Goal: Obtain resource: Download file/media

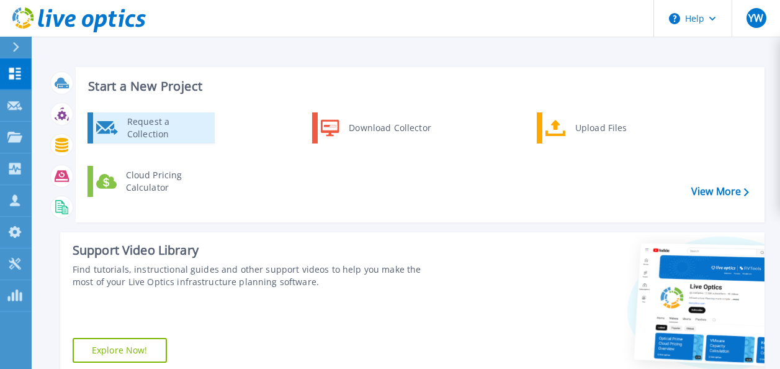
click at [151, 124] on div "Request a Collection" at bounding box center [166, 127] width 91 height 25
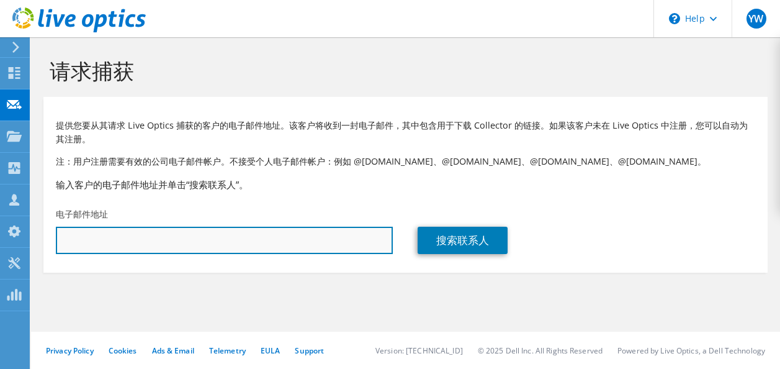
click at [128, 241] on input "text" at bounding box center [224, 240] width 337 height 27
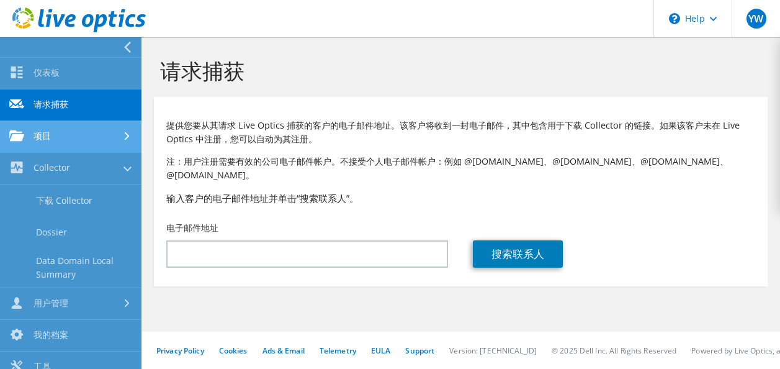
click at [57, 139] on link "项目" at bounding box center [71, 137] width 142 height 32
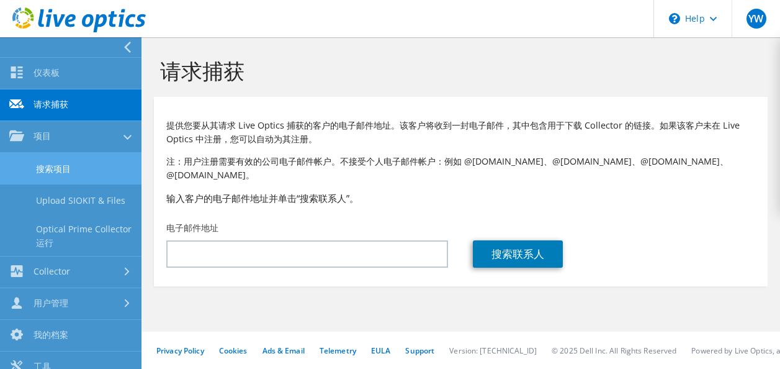
click at [61, 166] on link "搜索项目" at bounding box center [71, 169] width 142 height 32
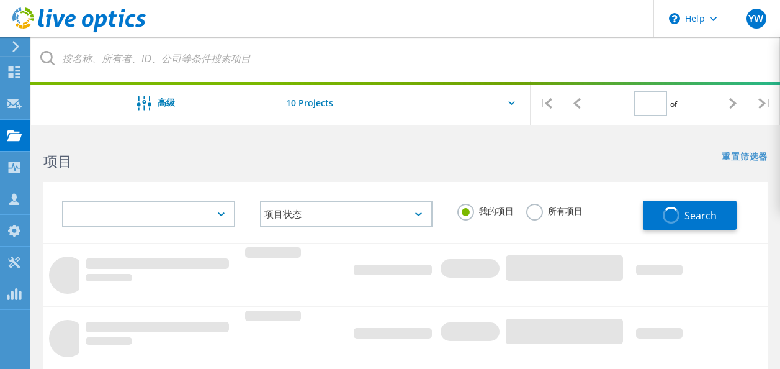
type input "1"
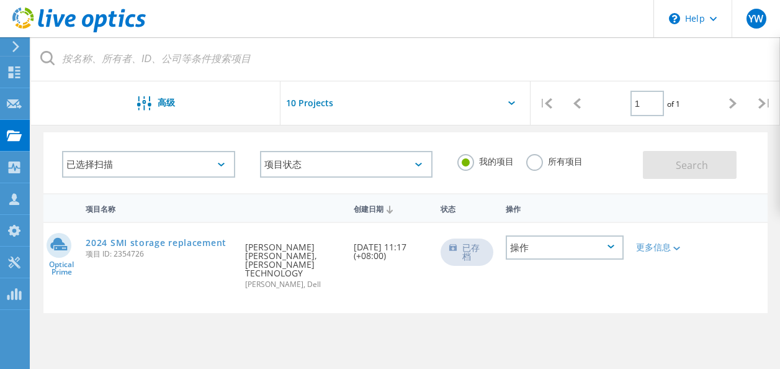
scroll to position [62, 0]
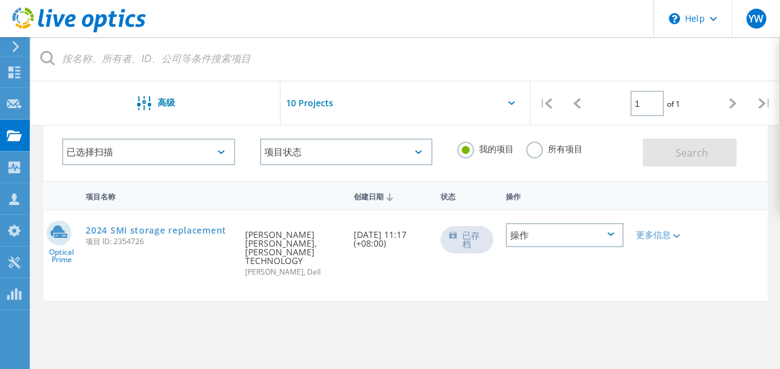
click at [447, 241] on div "已存档" at bounding box center [467, 239] width 53 height 27
click at [673, 238] on icon at bounding box center [676, 236] width 7 height 4
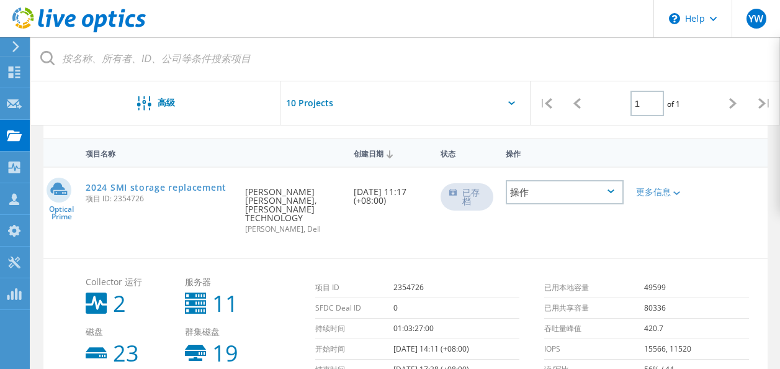
scroll to position [60, 0]
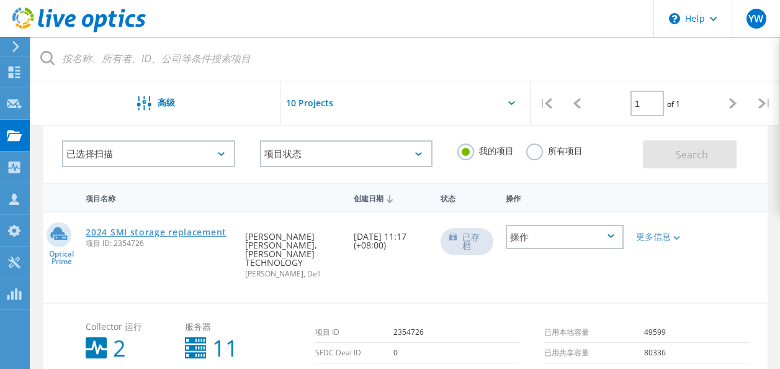
click at [125, 228] on link "2024 SMI storage replacement" at bounding box center [156, 232] width 141 height 9
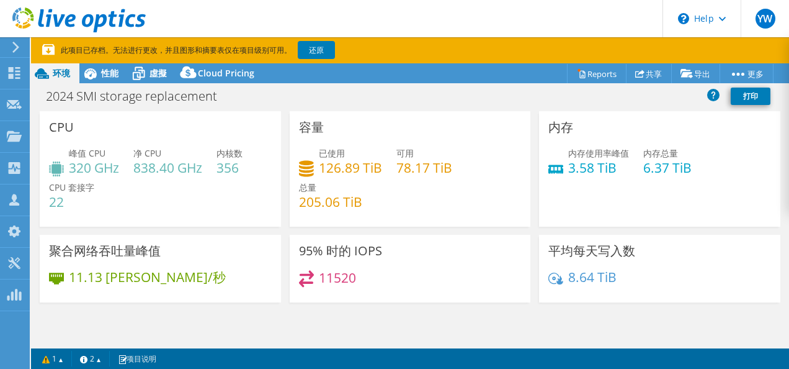
select select "[GEOGRAPHIC_DATA]"
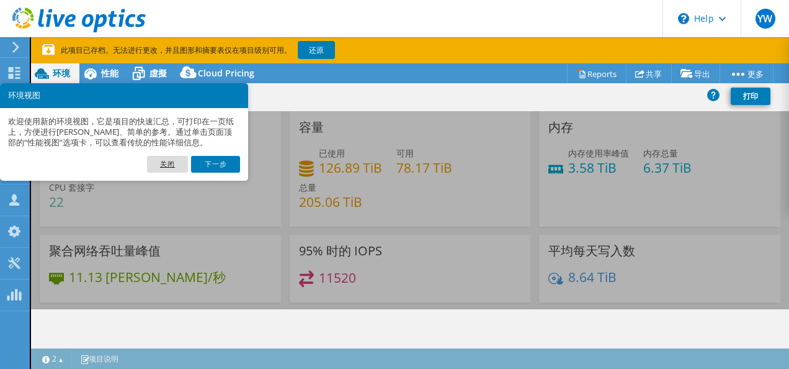
click at [177, 164] on link "关闭" at bounding box center [167, 164] width 41 height 16
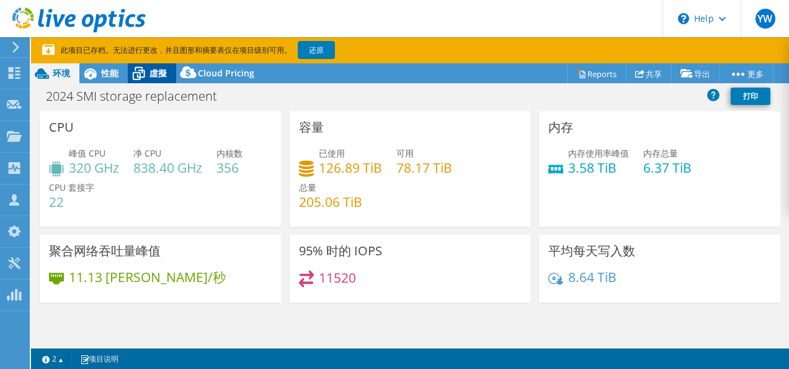
click at [151, 74] on span "虛擬" at bounding box center [158, 73] width 17 height 12
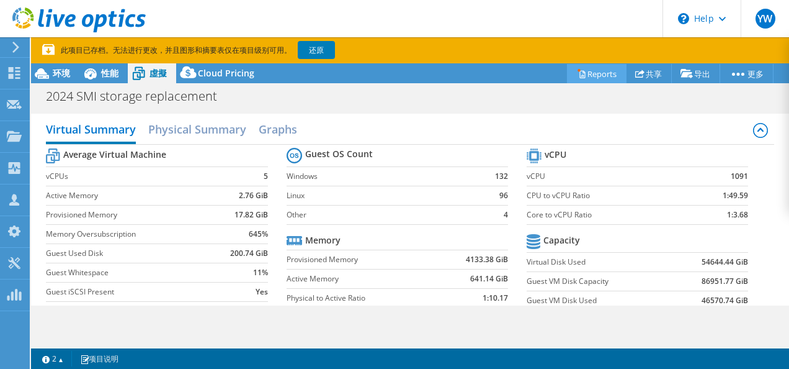
click at [589, 74] on link "Reports" at bounding box center [597, 73] width 60 height 19
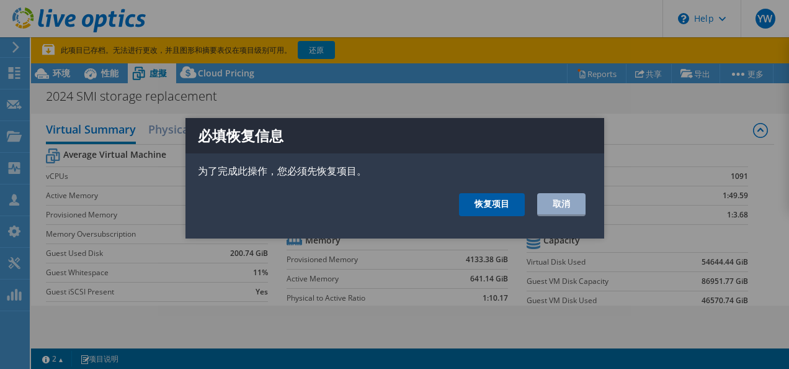
click at [488, 205] on link "恢复项目" at bounding box center [492, 204] width 66 height 23
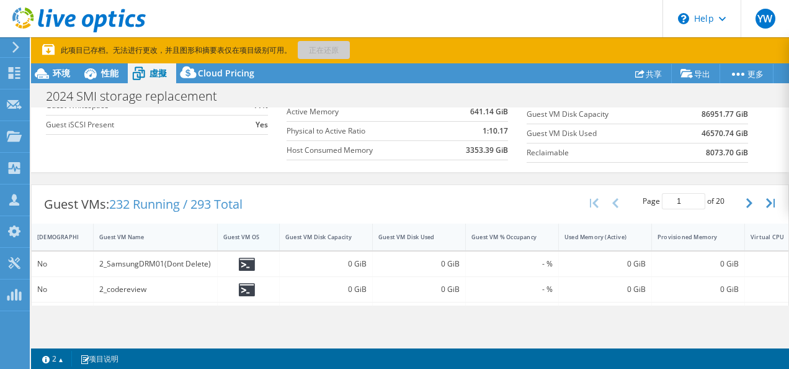
scroll to position [186, 0]
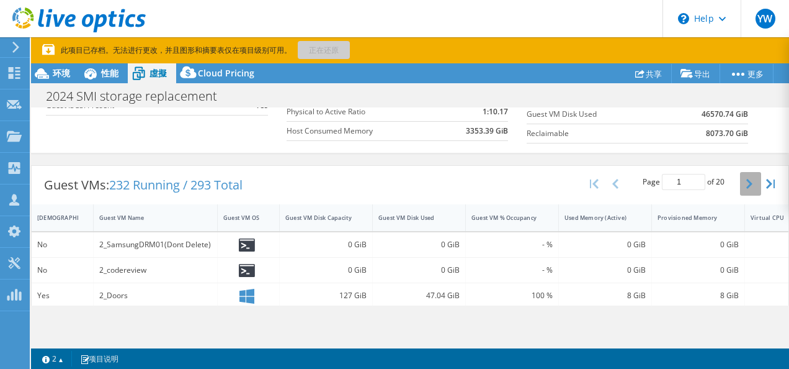
click at [747, 184] on icon "button" at bounding box center [750, 184] width 6 height 10
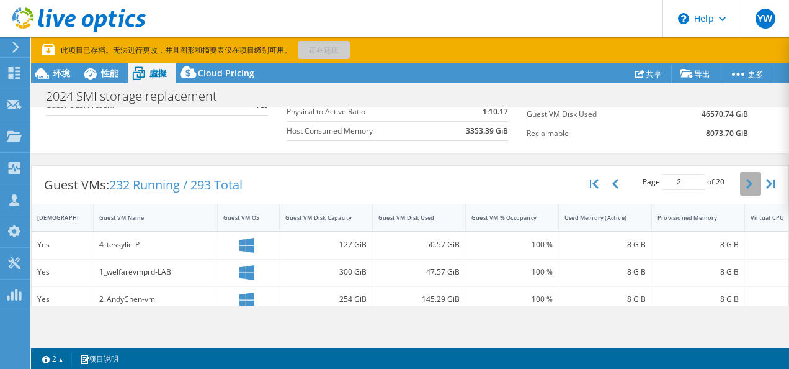
click at [747, 184] on icon "button" at bounding box center [750, 184] width 6 height 10
type input "4"
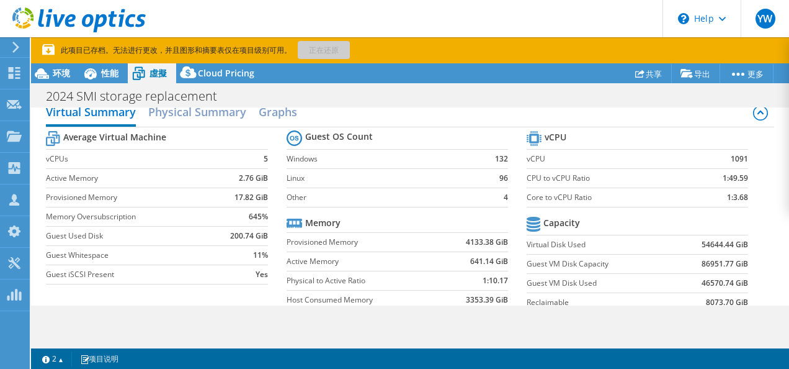
scroll to position [0, 0]
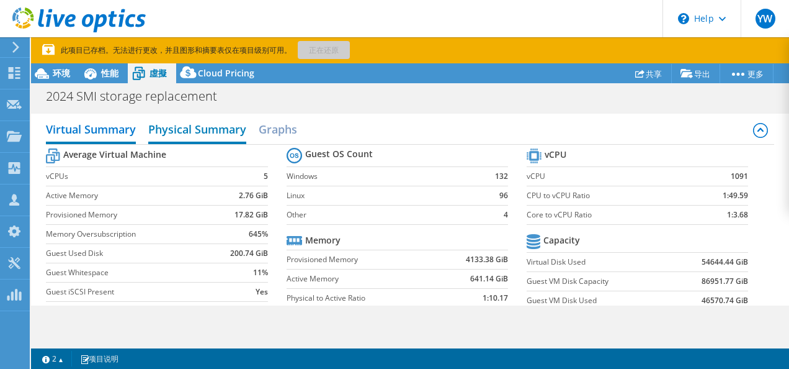
click at [170, 128] on h2 "Physical Summary" at bounding box center [197, 130] width 98 height 27
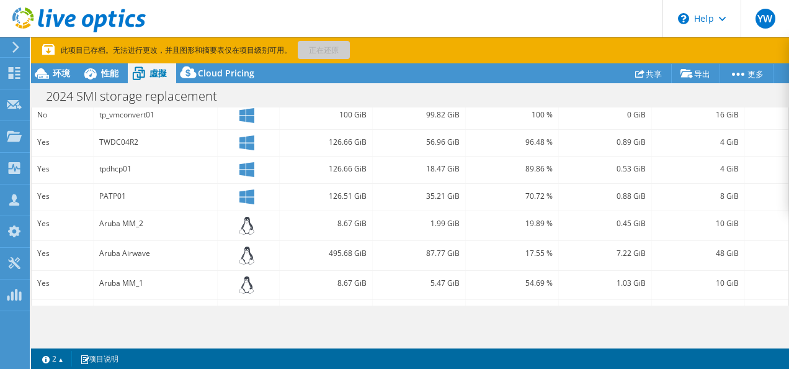
scroll to position [187, 0]
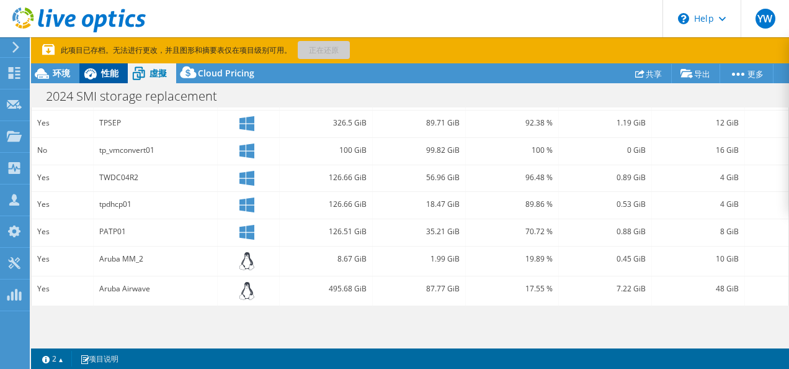
click at [109, 68] on span "性能" at bounding box center [109, 73] width 17 height 12
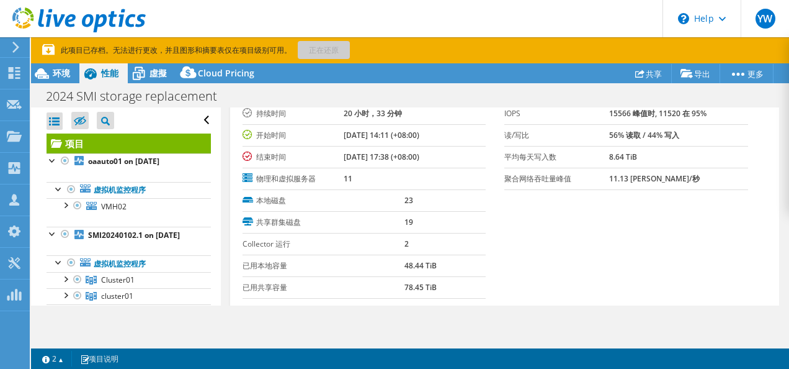
scroll to position [124, 0]
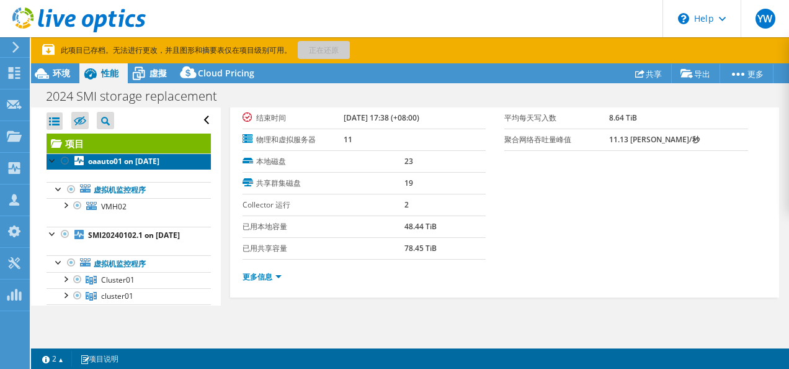
click at [112, 164] on b "oaauto01 on [DATE]" at bounding box center [123, 161] width 71 height 11
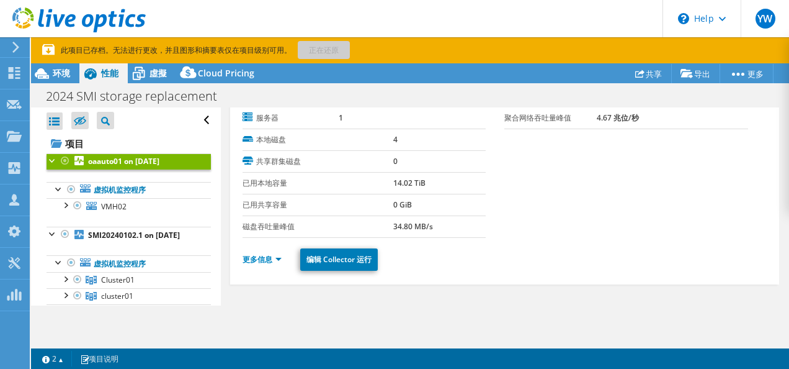
scroll to position [0, 0]
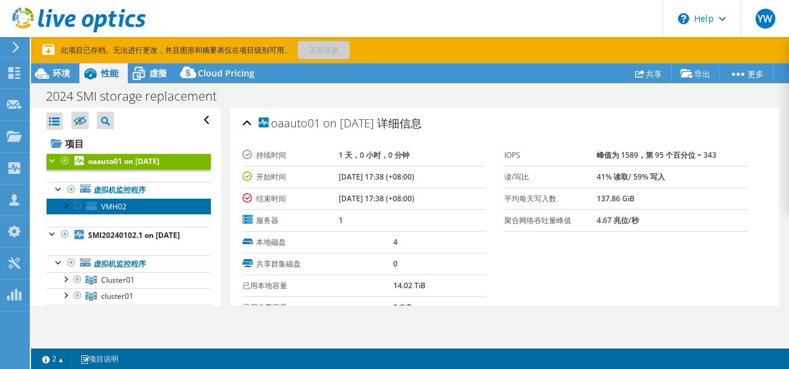
click at [115, 204] on span "VMH02" at bounding box center [113, 206] width 25 height 11
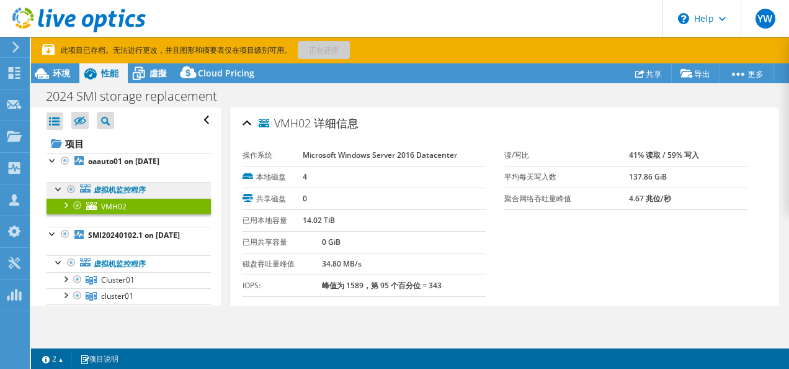
click at [128, 190] on link "虚拟机监控程序" at bounding box center [129, 190] width 164 height 16
click at [126, 207] on span "VMH02" at bounding box center [113, 206] width 25 height 11
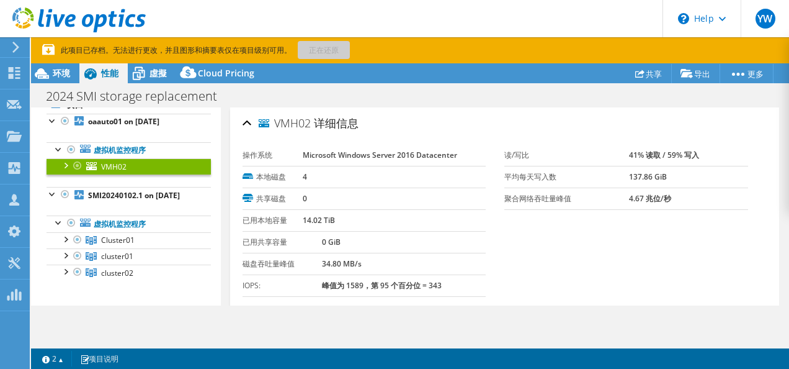
scroll to position [62, 0]
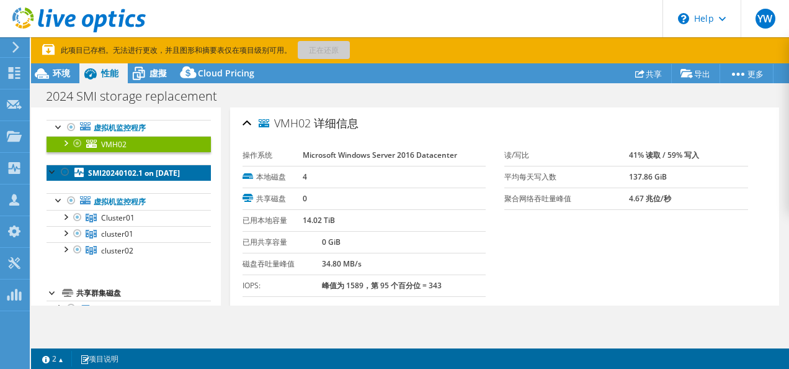
click at [120, 179] on link "SMI20240102.1 on [DATE]" at bounding box center [129, 172] width 164 height 16
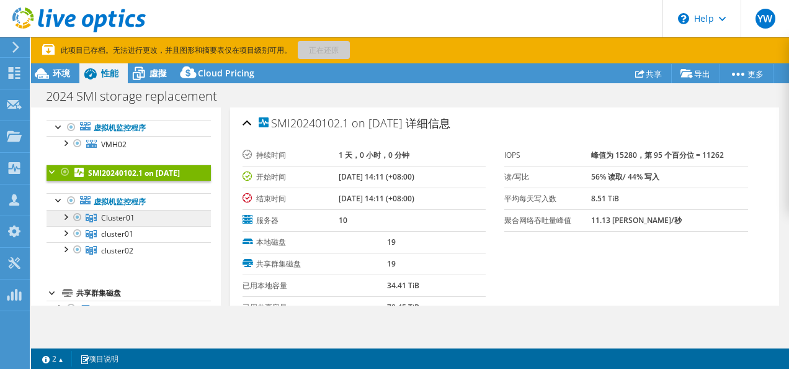
click at [120, 221] on link "Cluster01" at bounding box center [129, 218] width 164 height 16
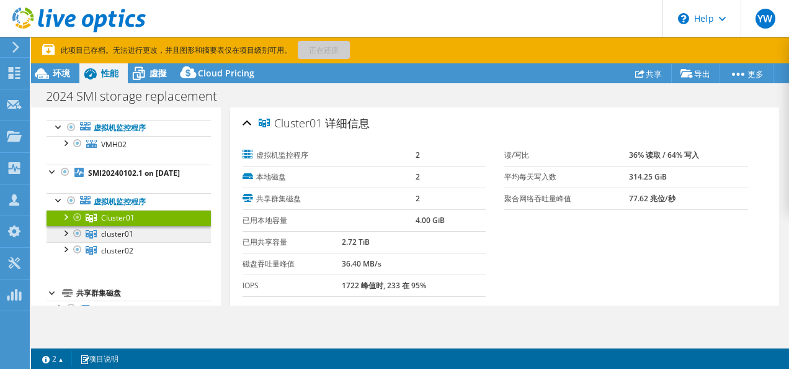
click at [129, 237] on link "cluster01" at bounding box center [129, 234] width 164 height 16
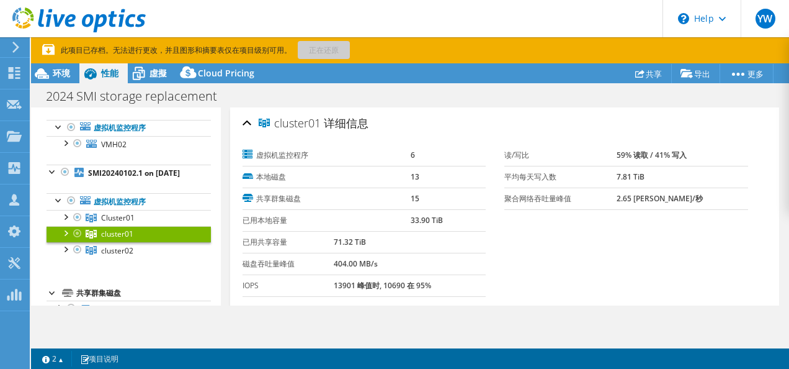
click at [127, 242] on link "cluster01" at bounding box center [129, 234] width 164 height 16
click at [128, 256] on span "cluster02" at bounding box center [117, 250] width 32 height 11
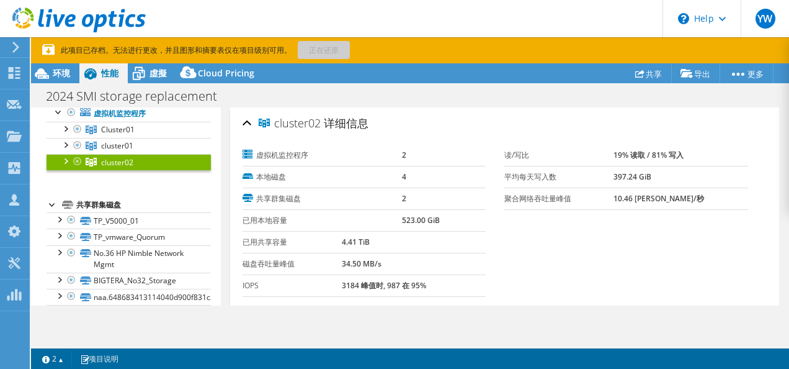
scroll to position [0, 0]
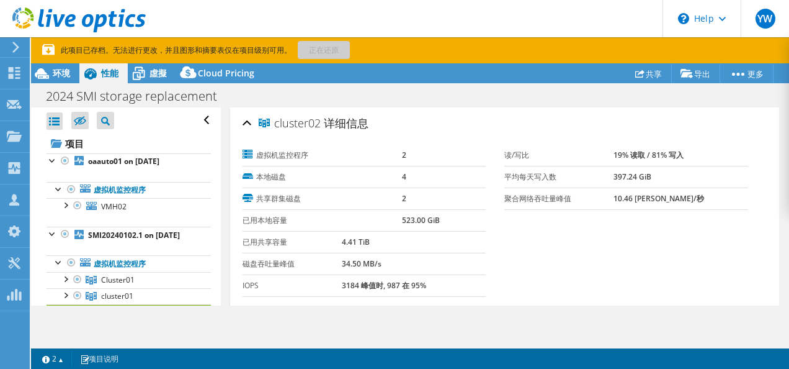
click at [80, 68] on icon at bounding box center [90, 74] width 22 height 22
click at [68, 71] on span "环境" at bounding box center [61, 73] width 17 height 12
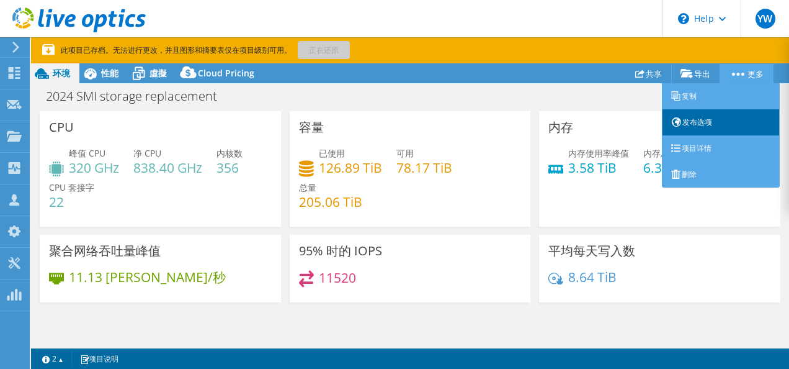
click at [699, 125] on link "发布选项" at bounding box center [721, 122] width 118 height 26
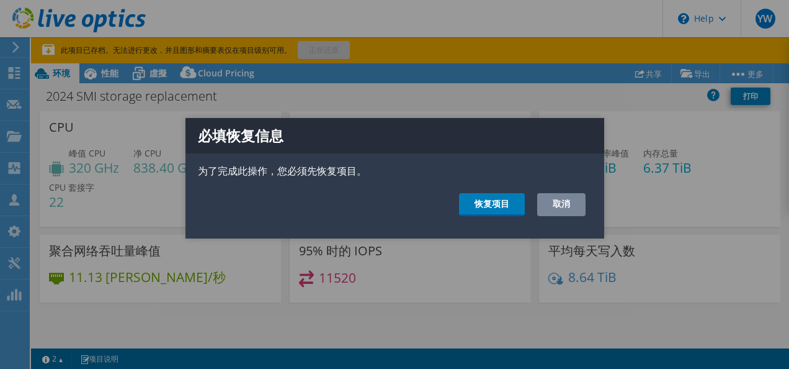
click at [563, 207] on link "取消" at bounding box center [561, 204] width 48 height 23
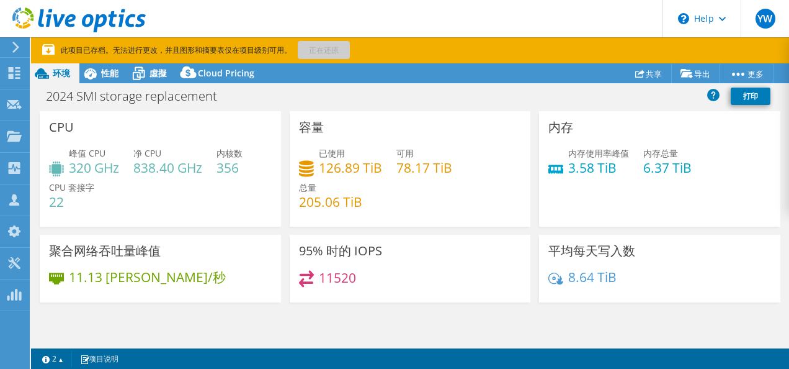
click at [318, 55] on p "此项目已存档。无法进行更改，并且图形和摘要表仅在项目级别可用。 正在还原" at bounding box center [346, 50] width 608 height 14
click at [65, 54] on p "此项目已存档。无法进行更改，并且图形和摘要表仅在项目级别可用。 正在还原" at bounding box center [346, 50] width 608 height 14
click at [102, 69] on span "性能" at bounding box center [109, 73] width 17 height 12
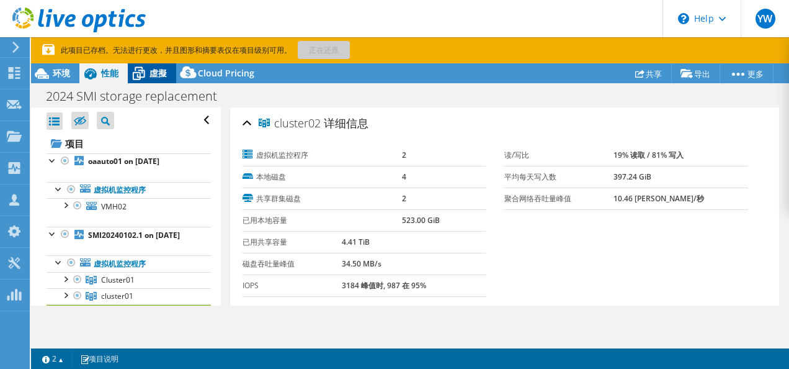
click at [158, 72] on span "虛擬" at bounding box center [158, 73] width 17 height 12
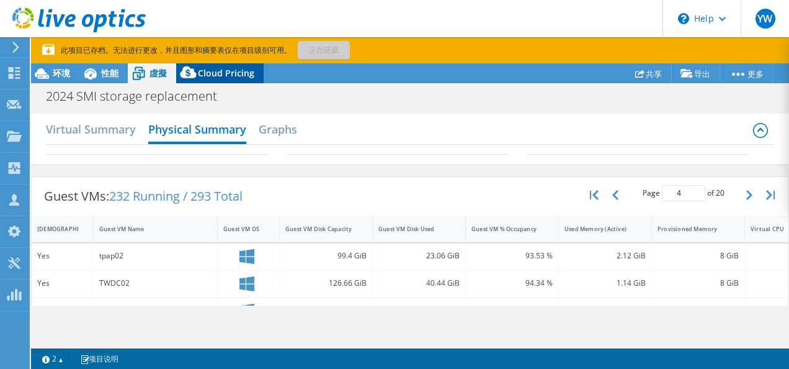
click at [186, 73] on icon at bounding box center [188, 72] width 16 height 12
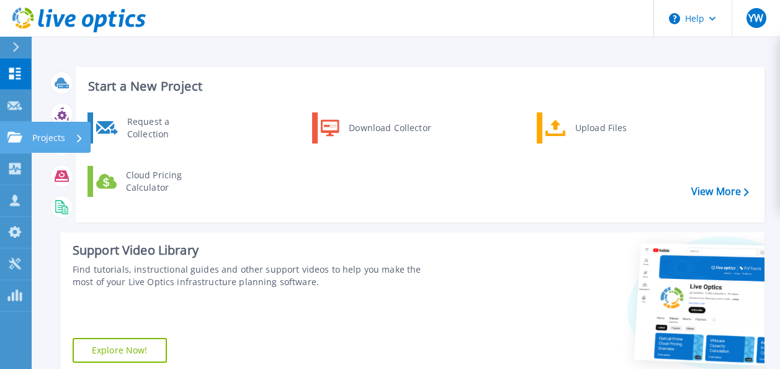
click at [14, 139] on icon at bounding box center [14, 137] width 15 height 11
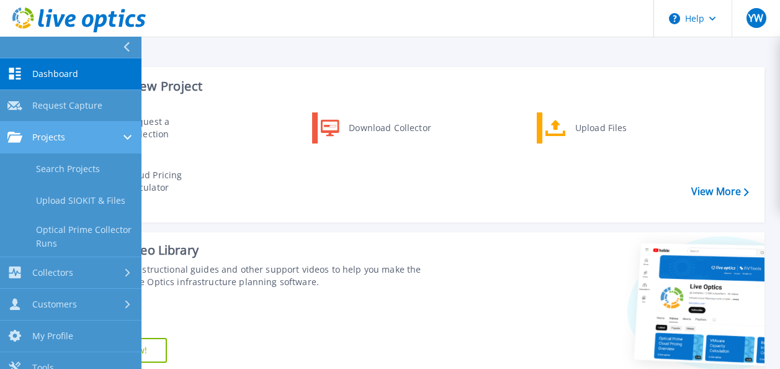
click at [71, 145] on link "Projects Projects" at bounding box center [71, 138] width 142 height 32
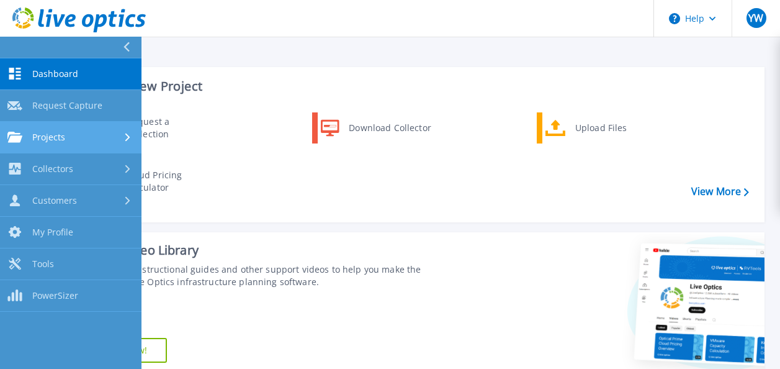
click at [70, 140] on div "Projects" at bounding box center [70, 137] width 127 height 11
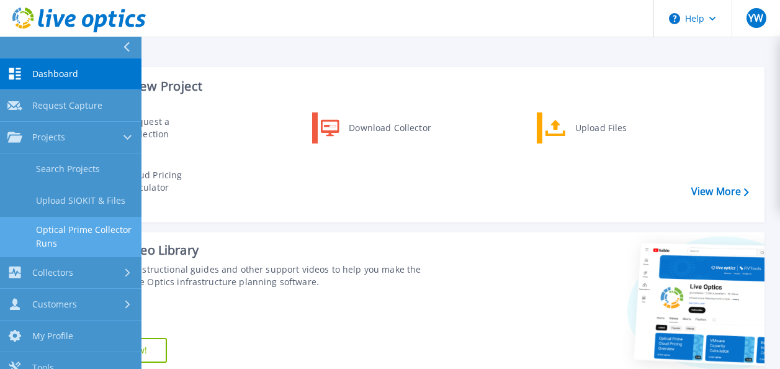
click at [57, 233] on link "Optical Prime Collector Runs" at bounding box center [71, 237] width 142 height 40
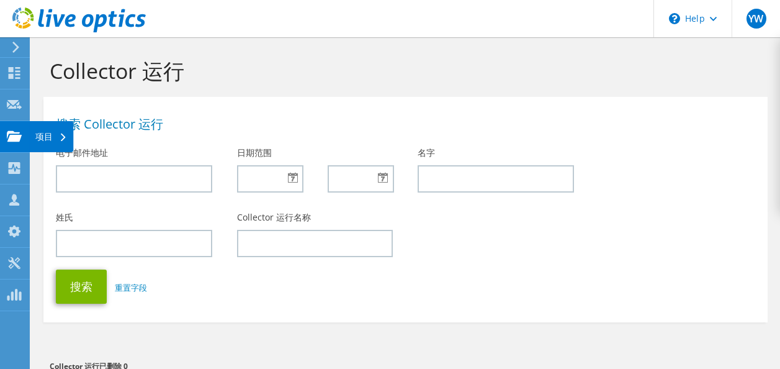
click at [9, 137] on icon at bounding box center [14, 136] width 15 height 12
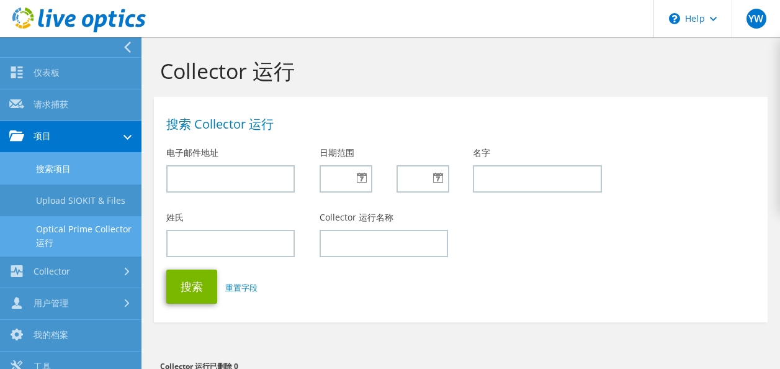
click at [74, 174] on link "搜索项目" at bounding box center [71, 169] width 142 height 32
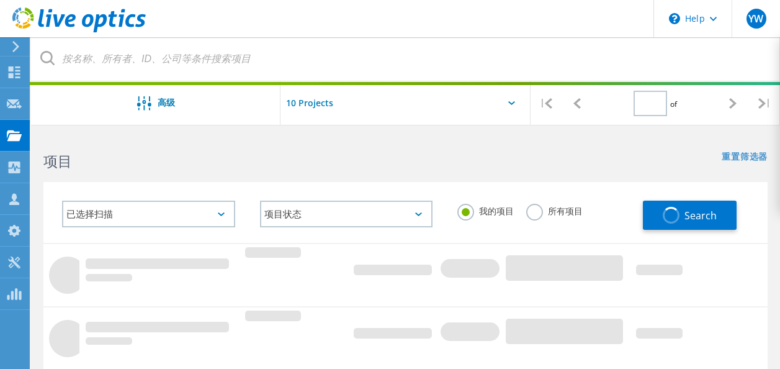
type input "1"
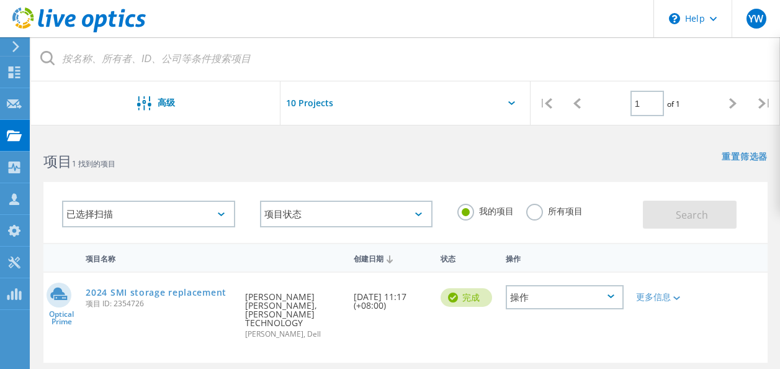
scroll to position [62, 0]
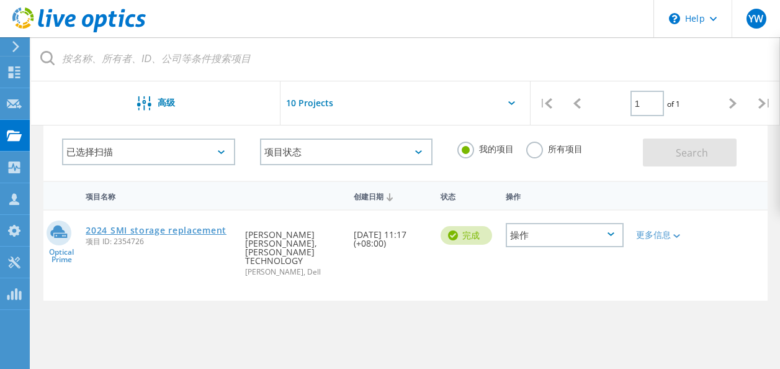
drag, startPoint x: 178, startPoint y: 224, endPoint x: 178, endPoint y: 231, distance: 7.4
click at [178, 229] on div "2024 SMI storage replacement 项目 ID: 2354726" at bounding box center [159, 233] width 160 height 47
click at [178, 231] on link "2024 SMI storage replacement" at bounding box center [156, 230] width 141 height 9
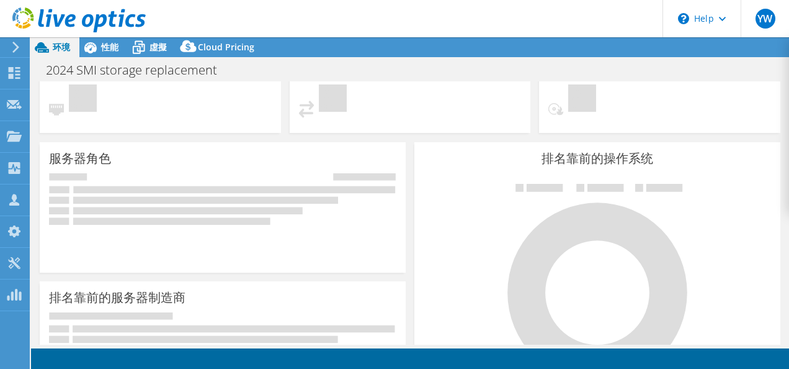
scroll to position [32, 0]
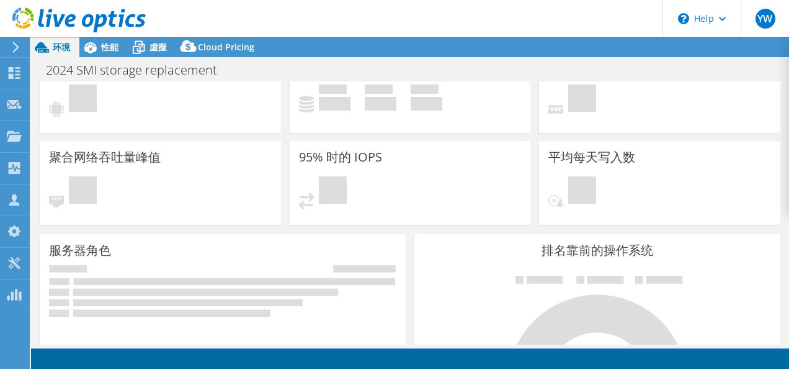
select select "[GEOGRAPHIC_DATA]"
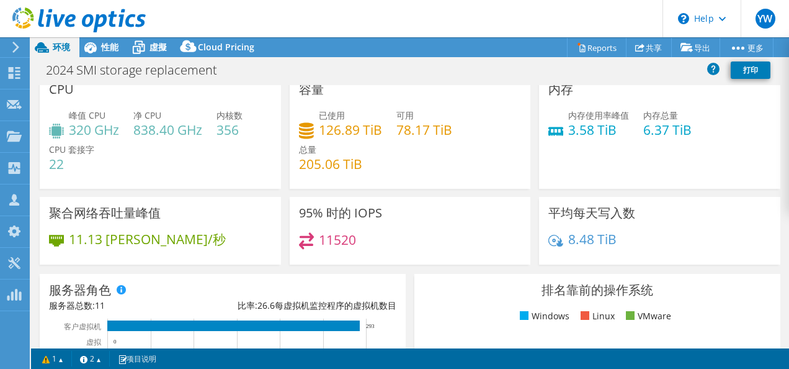
scroll to position [0, 0]
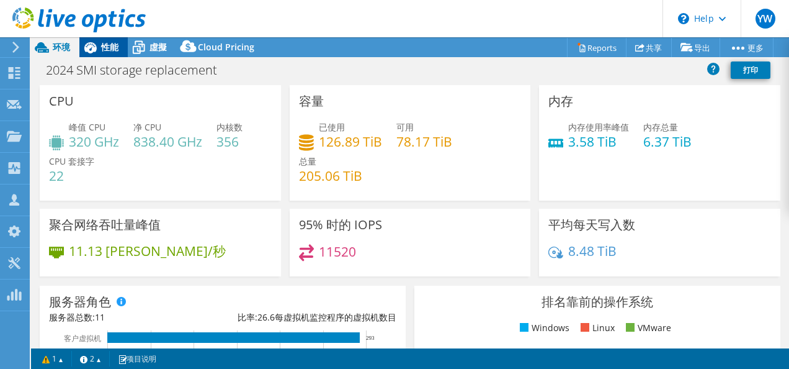
click at [115, 45] on span "性能" at bounding box center [109, 47] width 17 height 12
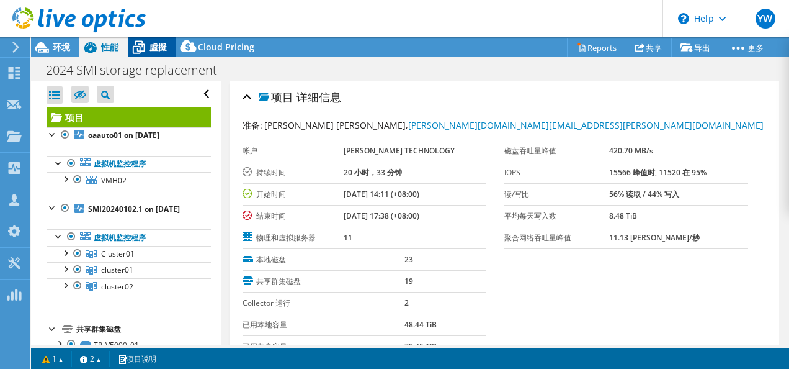
click at [141, 45] on icon at bounding box center [139, 48] width 22 height 22
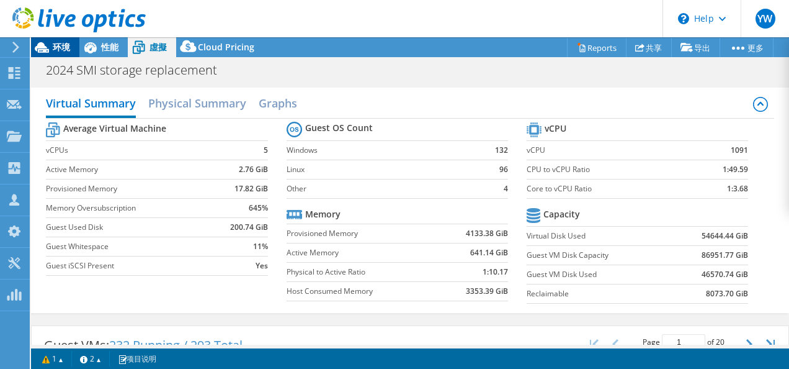
click at [66, 51] on span "环境" at bounding box center [61, 47] width 17 height 12
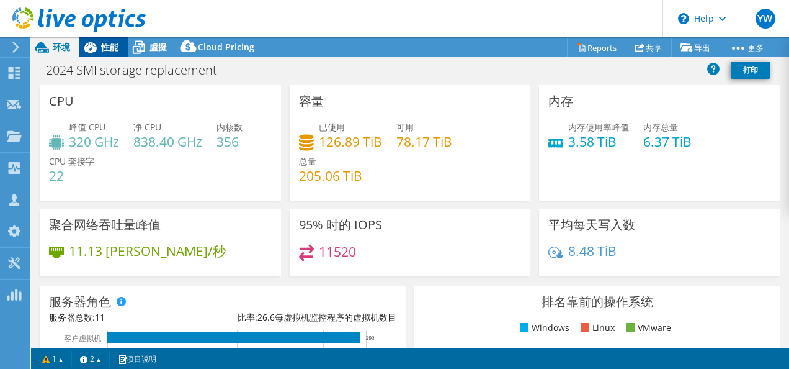
click at [114, 41] on span "性能" at bounding box center [109, 47] width 17 height 12
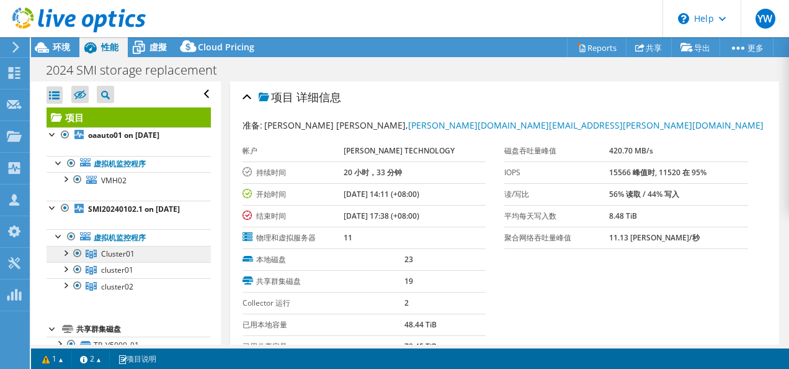
click at [110, 259] on span "Cluster01" at bounding box center [118, 253] width 34 height 11
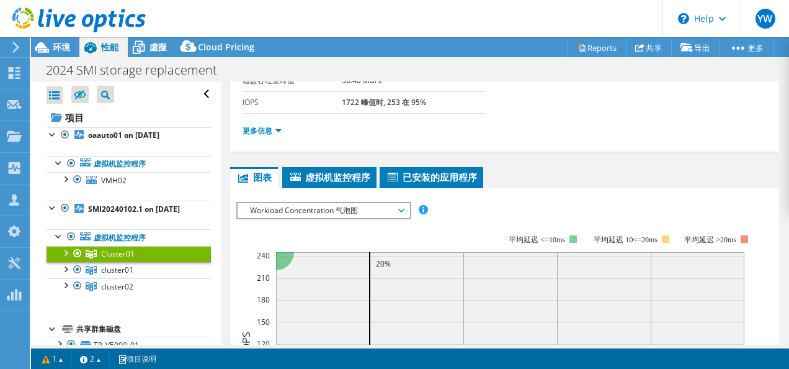
scroll to position [97, 0]
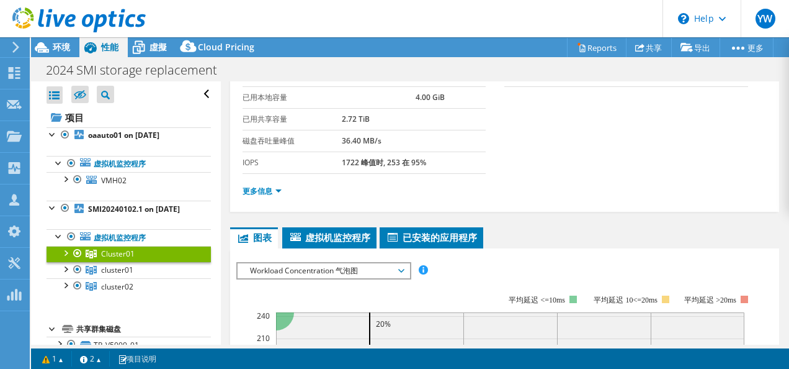
click at [362, 269] on span "Workload Concentration 气泡图" at bounding box center [324, 270] width 160 height 15
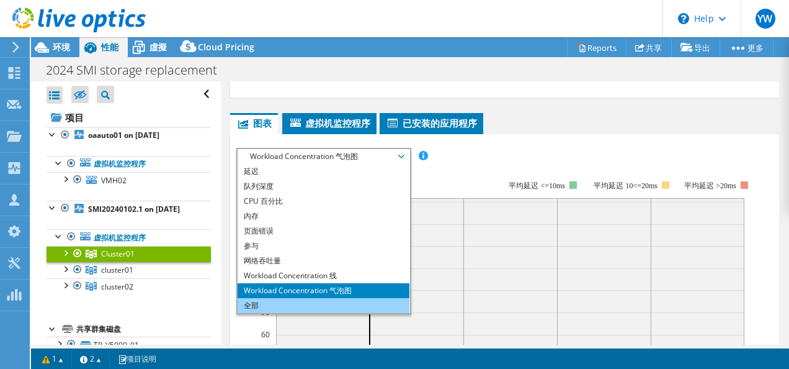
scroll to position [221, 0]
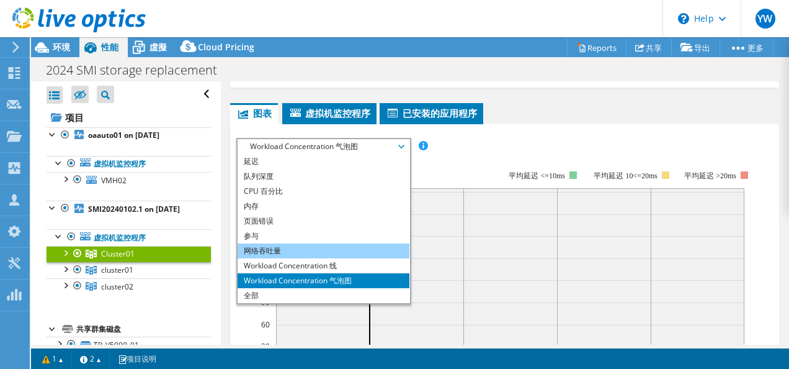
click at [330, 254] on li "网络吞吐量" at bounding box center [324, 250] width 172 height 15
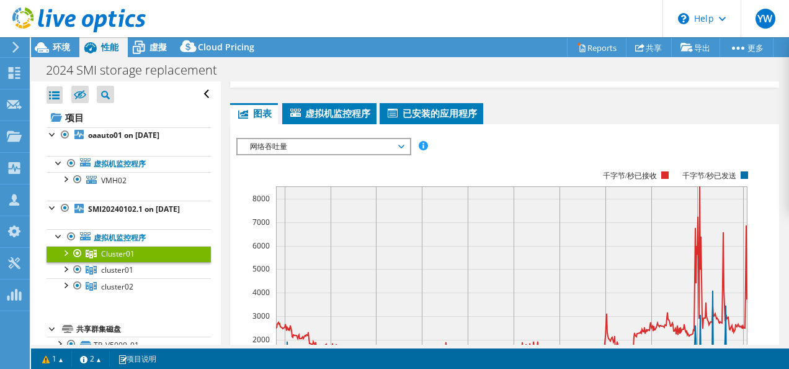
scroll to position [283, 0]
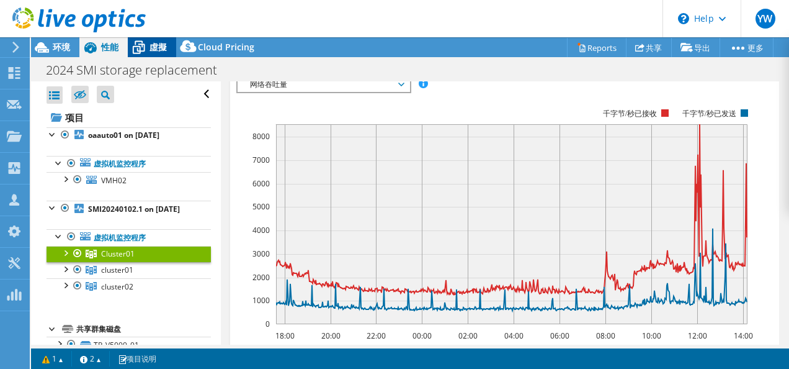
click at [153, 45] on span "虛擬" at bounding box center [158, 47] width 17 height 12
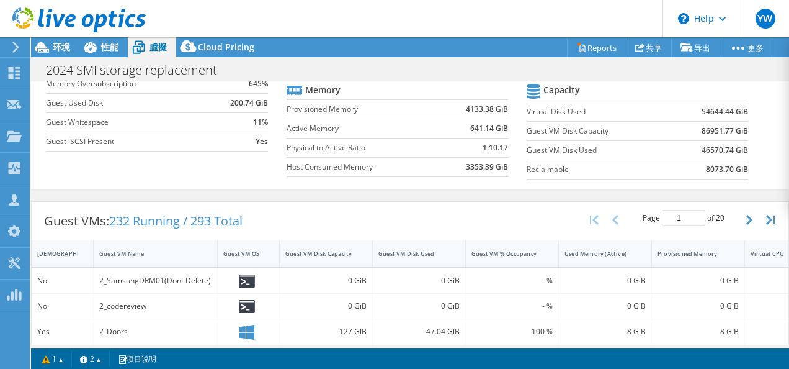
scroll to position [0, 0]
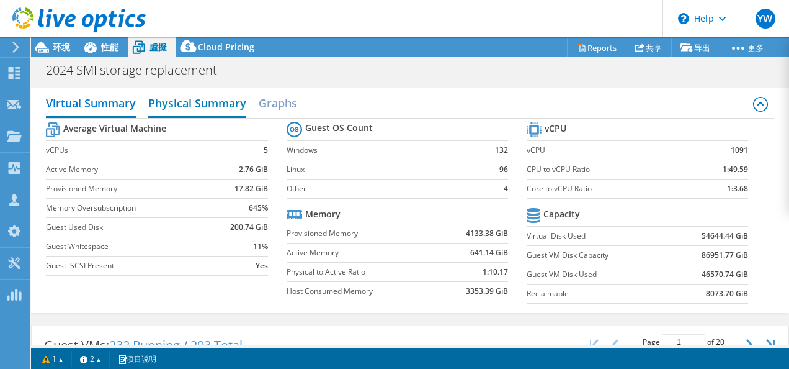
click at [176, 109] on h2 "Physical Summary" at bounding box center [197, 104] width 98 height 27
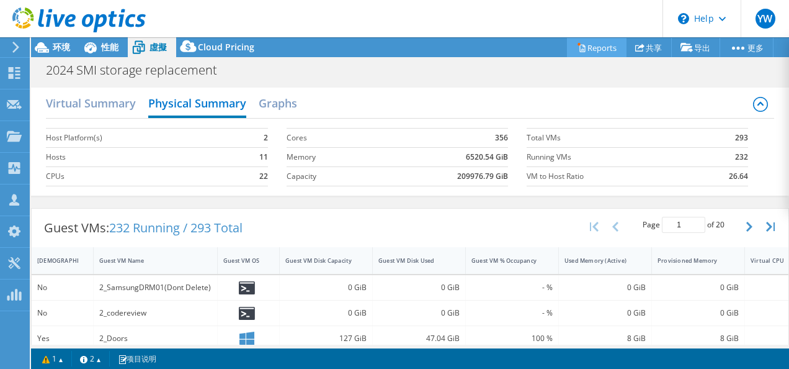
click at [580, 46] on link "Reports" at bounding box center [597, 47] width 60 height 19
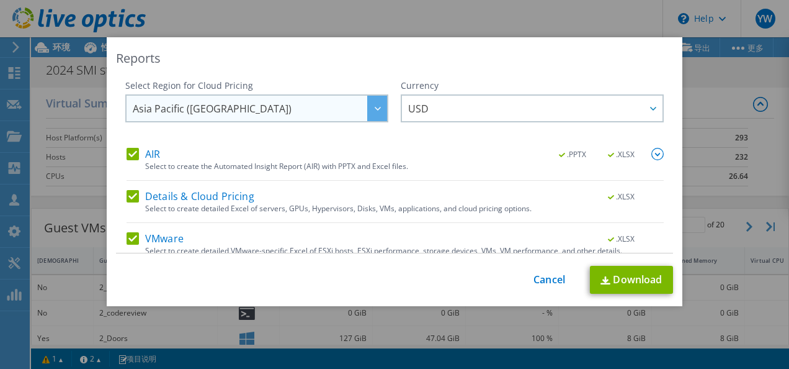
click at [269, 103] on span "Asia Pacific ([GEOGRAPHIC_DATA])" at bounding box center [260, 108] width 254 height 25
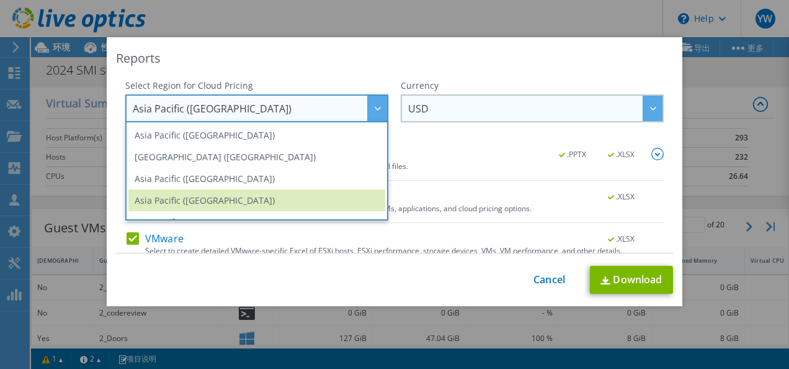
click at [436, 107] on span "USD" at bounding box center [535, 108] width 254 height 25
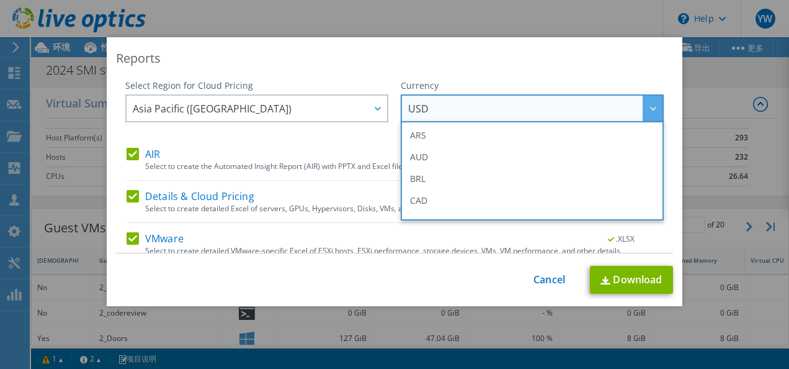
click at [446, 102] on span "USD" at bounding box center [535, 108] width 254 height 25
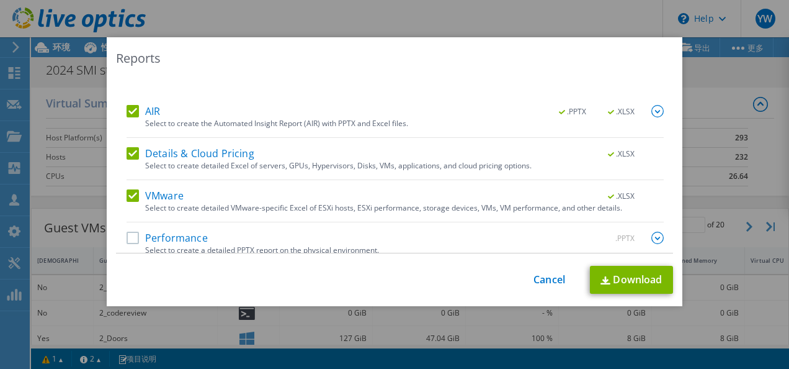
scroll to position [54, 0]
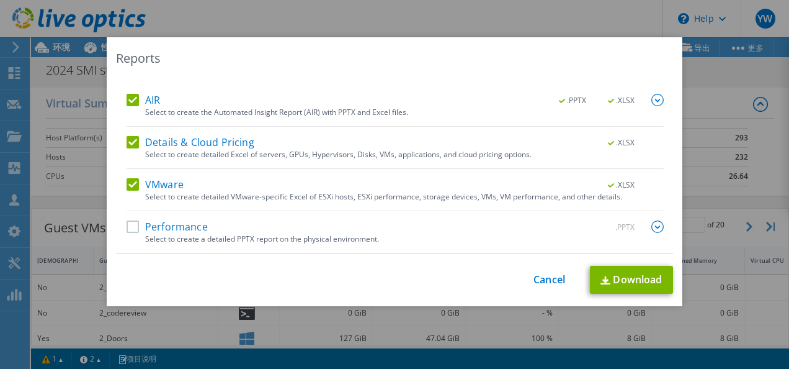
click at [131, 142] on label "Details & Cloud Pricing" at bounding box center [191, 142] width 128 height 12
click at [0, 0] on input "Details & Cloud Pricing" at bounding box center [0, 0] width 0 height 0
click at [127, 99] on label "AIR" at bounding box center [144, 100] width 34 height 12
click at [0, 0] on input "AIR" at bounding box center [0, 0] width 0 height 0
click at [138, 224] on label "Performance" at bounding box center [167, 226] width 81 height 12
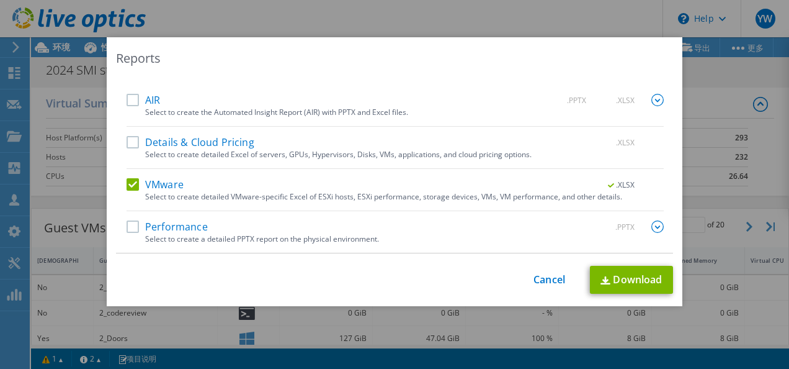
click at [0, 0] on input "Performance" at bounding box center [0, 0] width 0 height 0
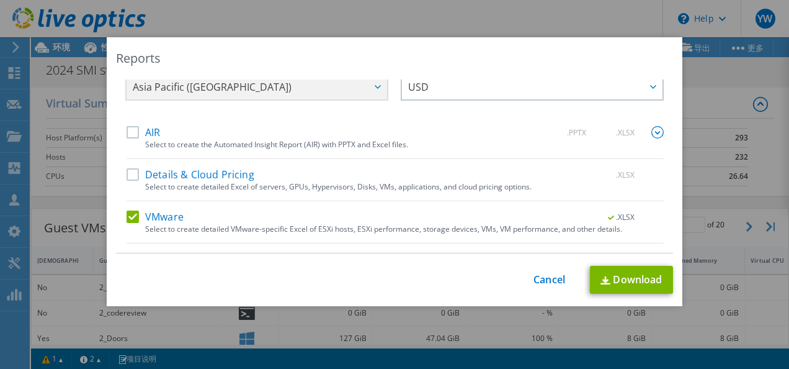
scroll to position [0, 0]
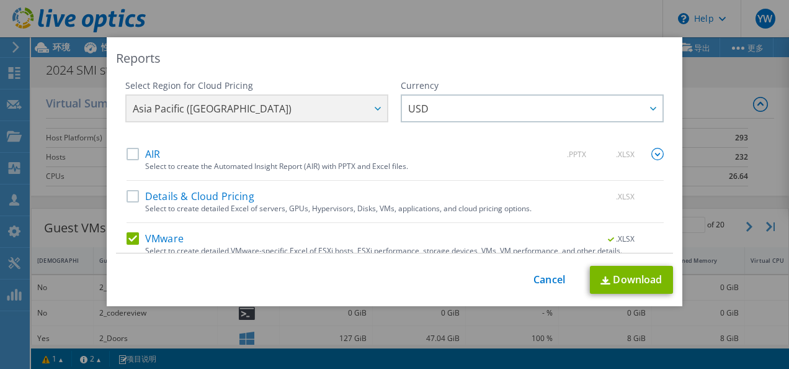
click at [228, 115] on div "Asia Pacific ([GEOGRAPHIC_DATA]) [GEOGRAPHIC_DATA] ([GEOGRAPHIC_DATA]) [GEOGRAP…" at bounding box center [256, 109] width 263 height 31
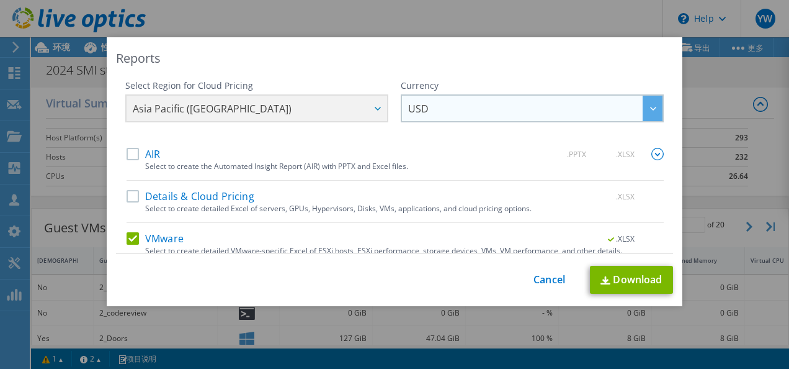
click at [452, 117] on span "USD" at bounding box center [535, 108] width 254 height 25
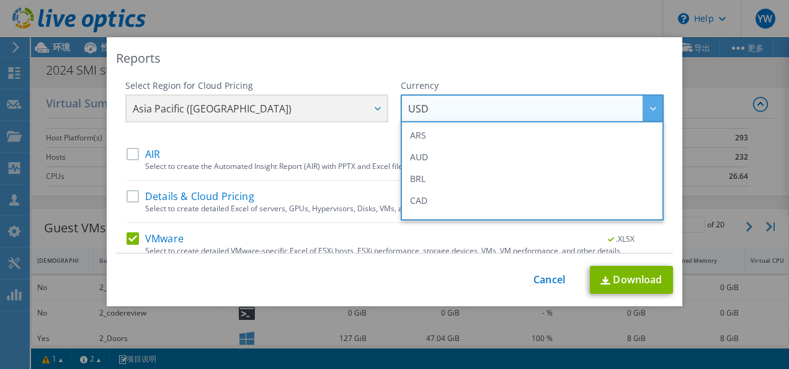
click at [222, 142] on div "Select Region for Cloud Pricing Asia Pacific ([GEOGRAPHIC_DATA]) [GEOGRAPHIC_DA…" at bounding box center [256, 113] width 263 height 68
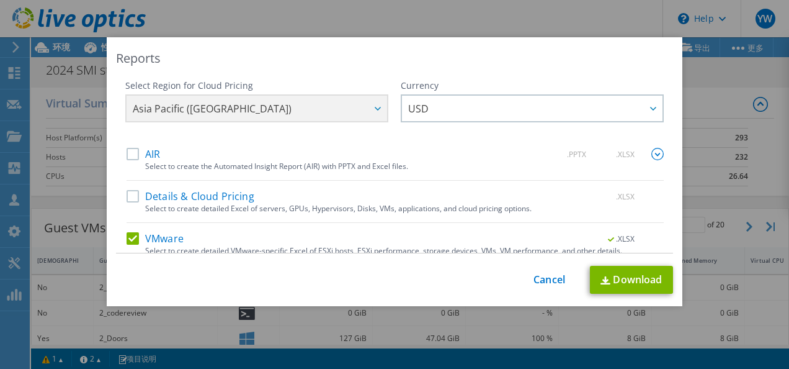
click at [227, 118] on div "Asia Pacific ([GEOGRAPHIC_DATA]) [GEOGRAPHIC_DATA] ([GEOGRAPHIC_DATA]) [GEOGRAP…" at bounding box center [256, 109] width 263 height 31
click at [294, 110] on div "Asia Pacific ([GEOGRAPHIC_DATA]) [GEOGRAPHIC_DATA] ([GEOGRAPHIC_DATA]) [GEOGRAP…" at bounding box center [256, 109] width 263 height 31
click at [593, 274] on link "Download" at bounding box center [631, 280] width 83 height 28
click at [430, 23] on div "Reports Select Region for Cloud Pricing Asia Pacific ([GEOGRAPHIC_DATA]) [GEOGR…" at bounding box center [394, 184] width 789 height 369
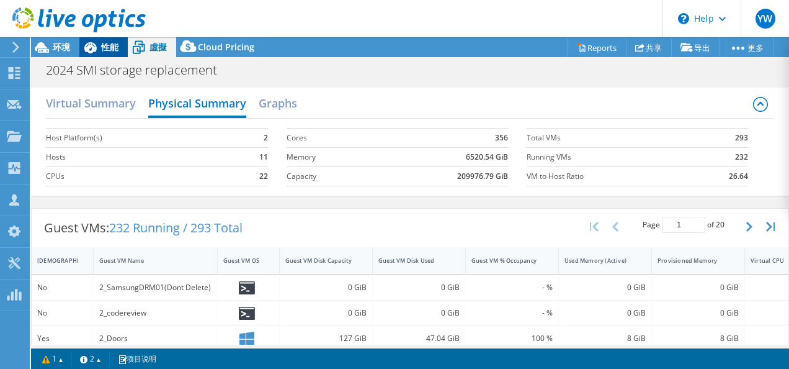
click at [110, 48] on span "性能" at bounding box center [109, 47] width 17 height 12
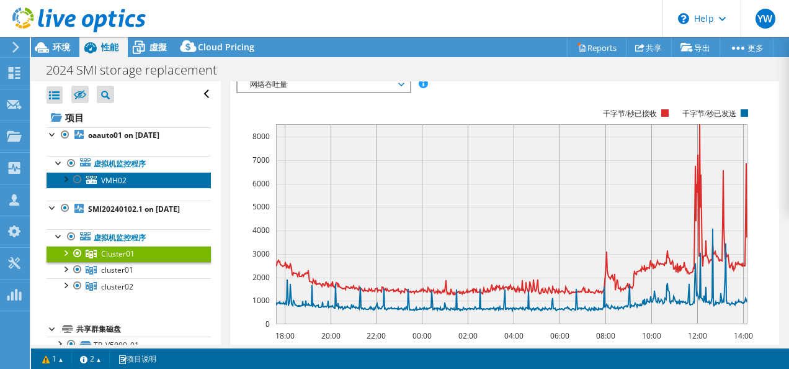
click at [116, 176] on span "VMH02" at bounding box center [113, 180] width 25 height 11
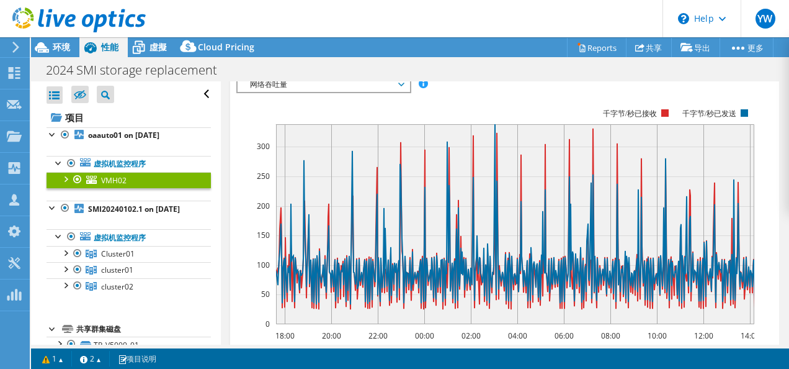
scroll to position [416, 0]
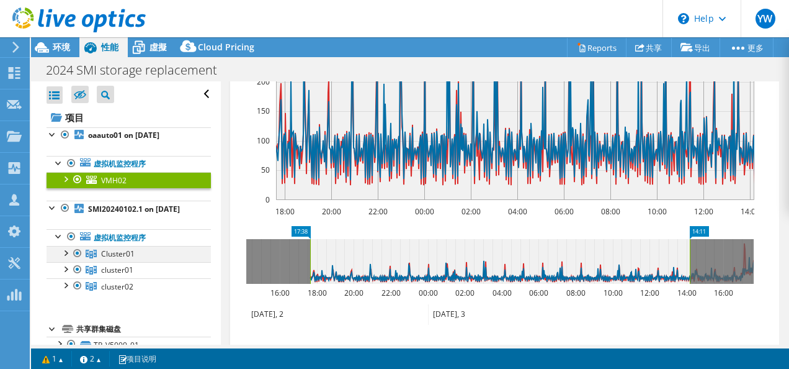
click at [66, 258] on div at bounding box center [65, 252] width 12 height 12
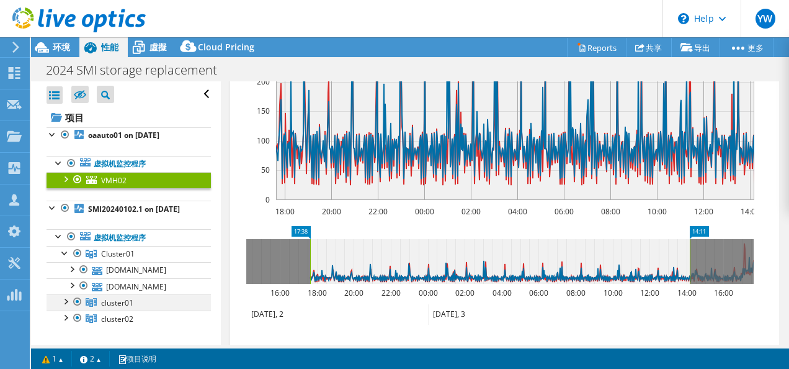
click at [63, 307] on div at bounding box center [65, 300] width 12 height 12
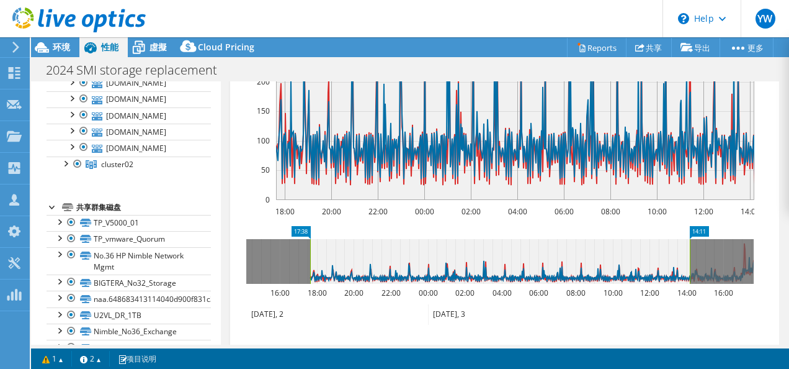
scroll to position [248, 0]
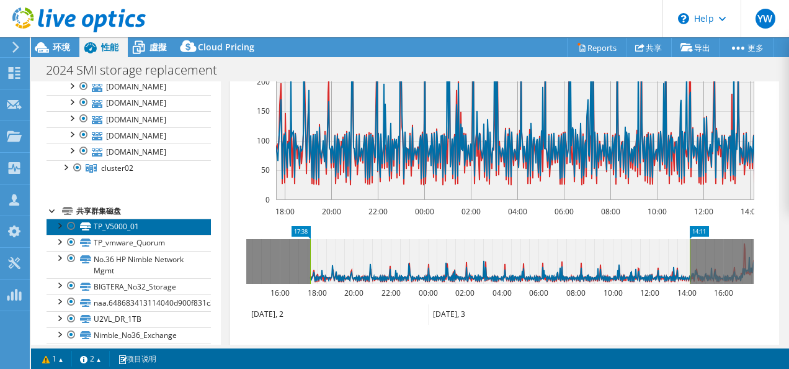
click at [111, 235] on link "TP_V5000_01" at bounding box center [129, 226] width 164 height 16
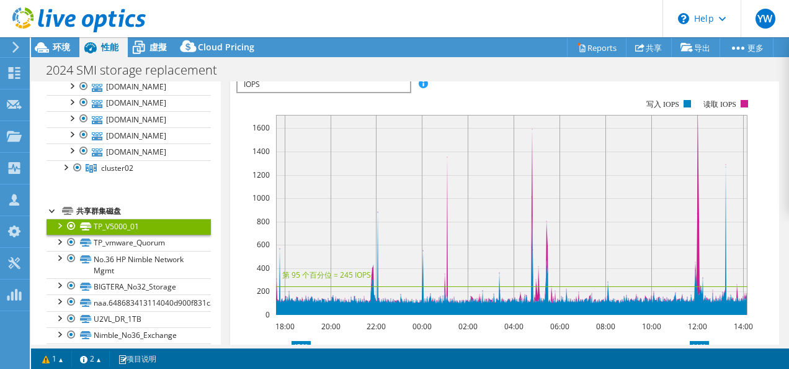
scroll to position [230, 0]
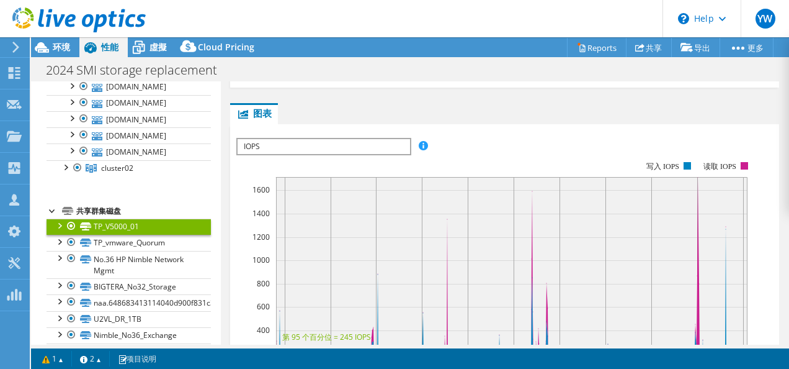
click at [332, 153] on div "IOPS IOPS 磁盘吞吐量 IO 大小 延迟 队列深度 CPU 百分比 内存 页面错误 参与 网络吞吐量 排名靠前的服务器（按页面错误排序） Worklo…" at bounding box center [323, 146] width 175 height 17
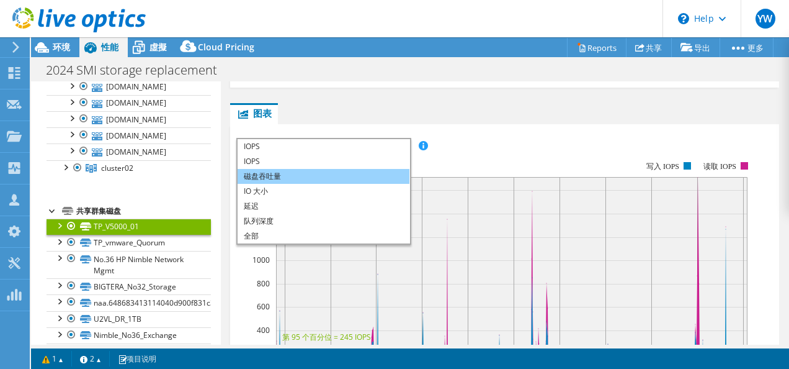
scroll to position [0, 0]
click at [337, 151] on span "IOPS" at bounding box center [324, 146] width 172 height 15
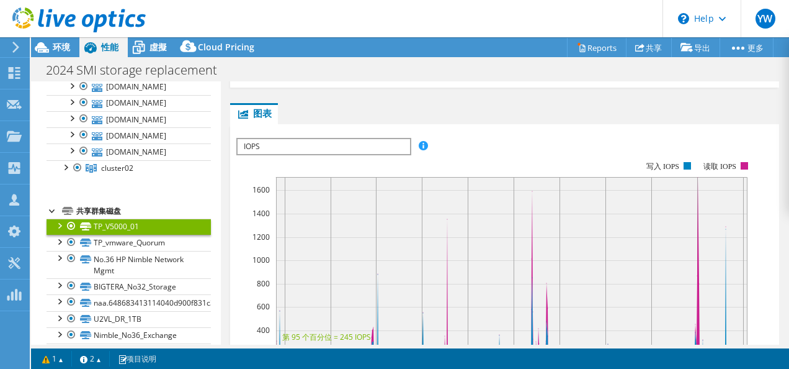
click at [337, 151] on span "IOPS" at bounding box center [324, 146] width 172 height 15
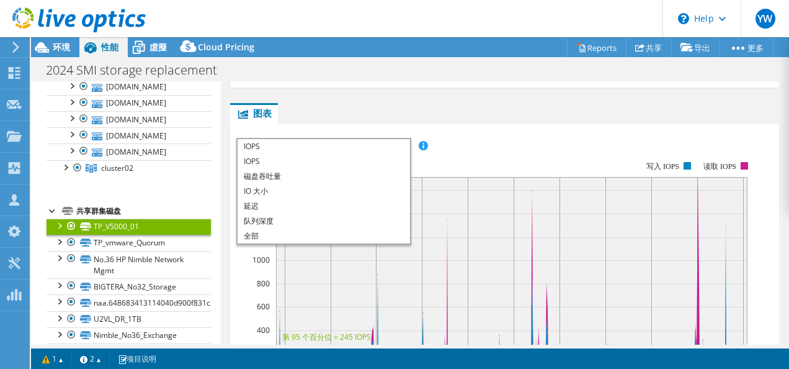
drag, startPoint x: 480, startPoint y: 102, endPoint x: 372, endPoint y: 163, distance: 123.9
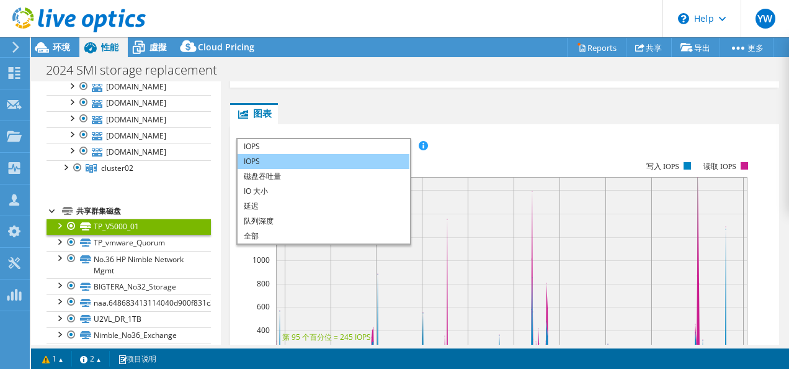
click at [479, 102] on div "TP_V5000_01 详细信息 总容量 33.30 TiB 已用容量 2.72 TiB 吞吐量峰值 36.20 MB/s IOPS 峰值为 1714，第 9…" at bounding box center [505, 250] width 568 height 796
